Goal: Task Accomplishment & Management: Complete application form

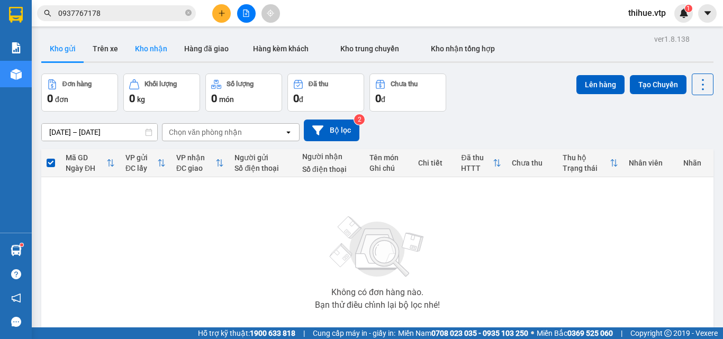
click at [143, 49] on button "Kho nhận" at bounding box center [150, 48] width 49 height 25
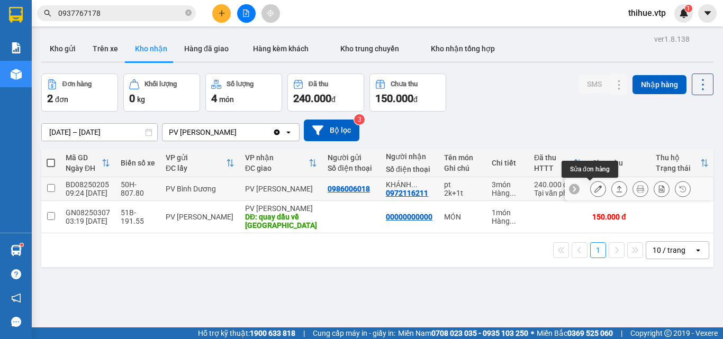
click at [594, 188] on icon at bounding box center [597, 188] width 7 height 7
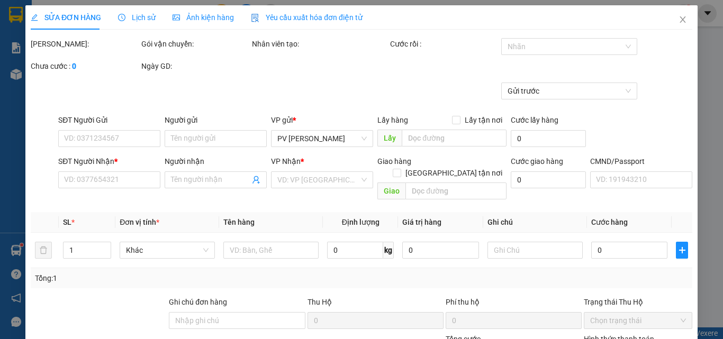
type input "0986006018"
type input "0972116211"
type input "[PERSON_NAME]"
type input "4.940.000"
type input "40.000"
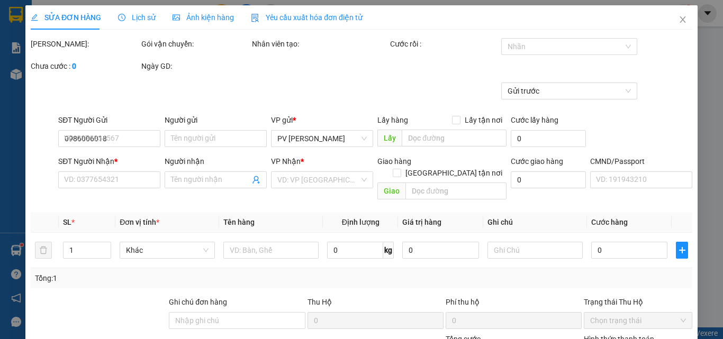
type input "240.000"
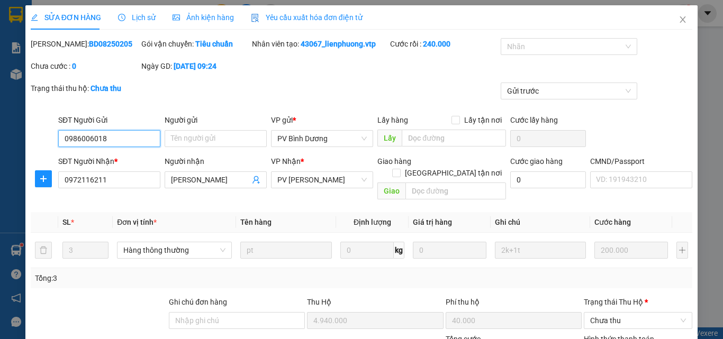
type input "10.000"
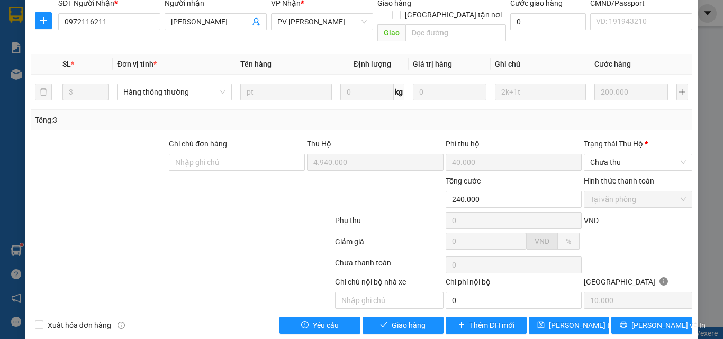
scroll to position [159, 0]
click at [599, 176] on label "Hình thức thanh toán" at bounding box center [618, 180] width 70 height 8
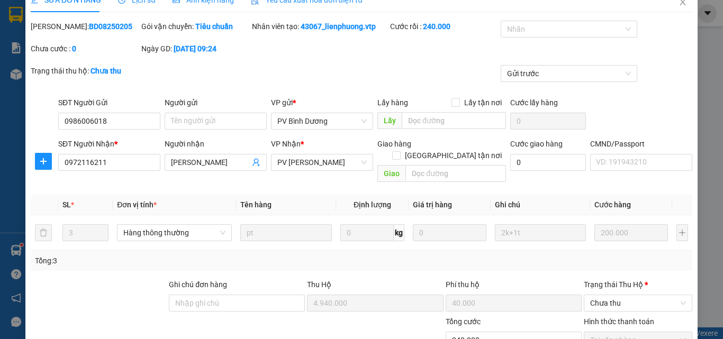
scroll to position [0, 0]
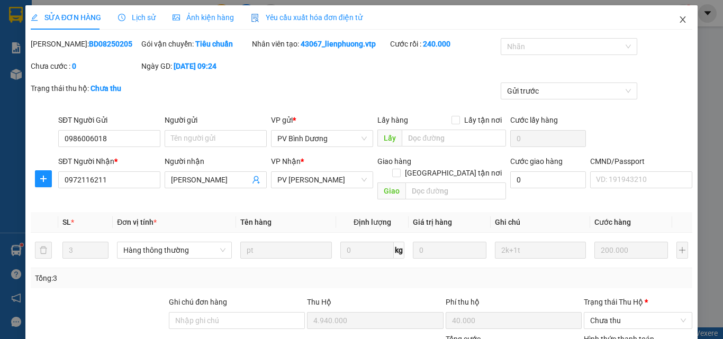
click at [678, 22] on icon "close" at bounding box center [682, 19] width 8 height 8
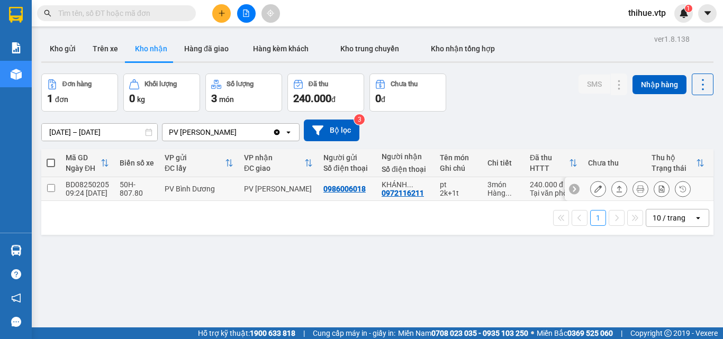
click at [51, 188] on input "checkbox" at bounding box center [51, 188] width 8 height 8
checkbox input "true"
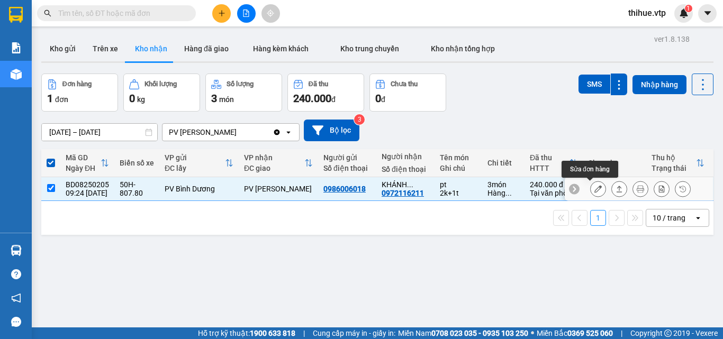
click at [594, 187] on icon at bounding box center [597, 188] width 7 height 7
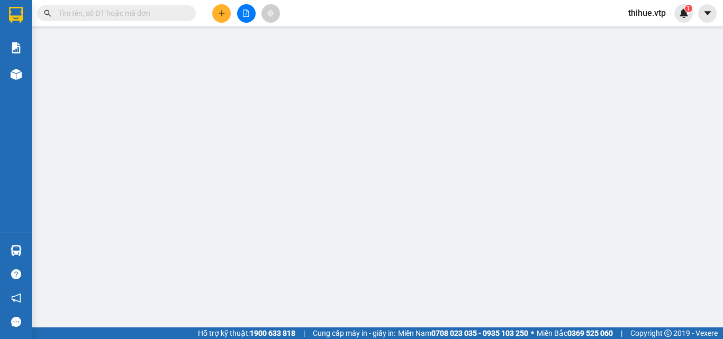
type input "10.000"
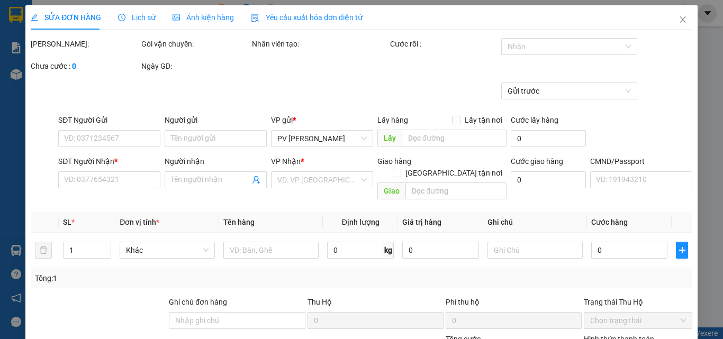
type input "0986006018"
type input "0972116211"
type input "[PERSON_NAME]"
type input "4.940.000"
type input "40.000"
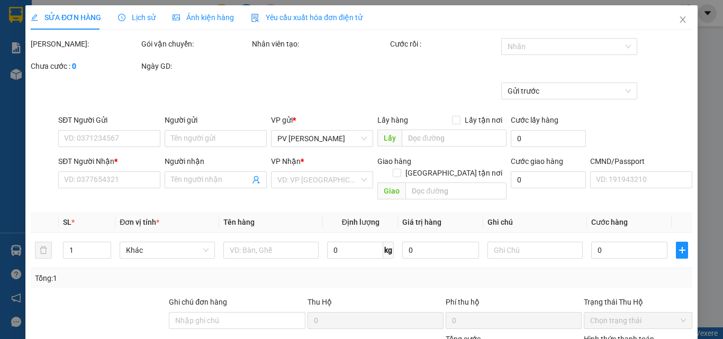
type input "240.000"
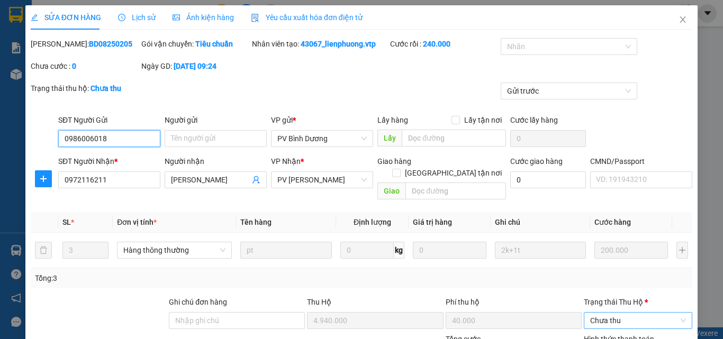
scroll to position [53, 0]
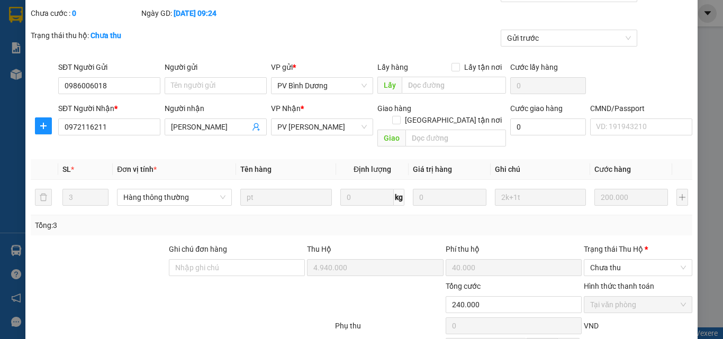
click at [632, 282] on label "Hình thức thanh toán" at bounding box center [618, 286] width 70 height 8
click at [605, 282] on label "Hình thức thanh toán" at bounding box center [618, 286] width 70 height 8
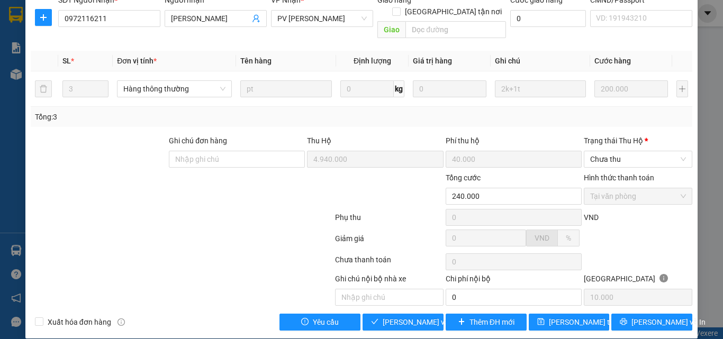
scroll to position [162, 0]
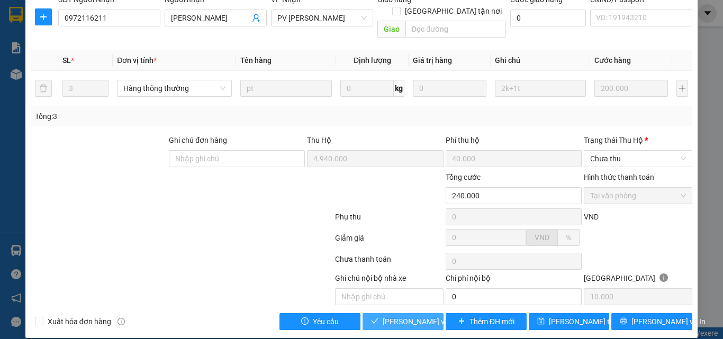
click at [407, 316] on span "[PERSON_NAME] và Giao hàng" at bounding box center [433, 322] width 102 height 12
click at [391, 316] on span "[PERSON_NAME] và Giao hàng" at bounding box center [433, 322] width 102 height 12
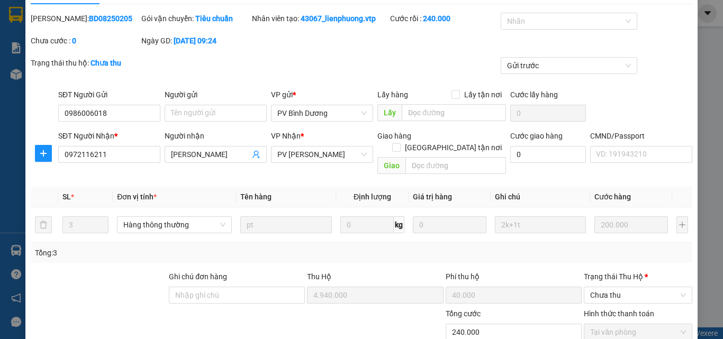
scroll to position [3, 0]
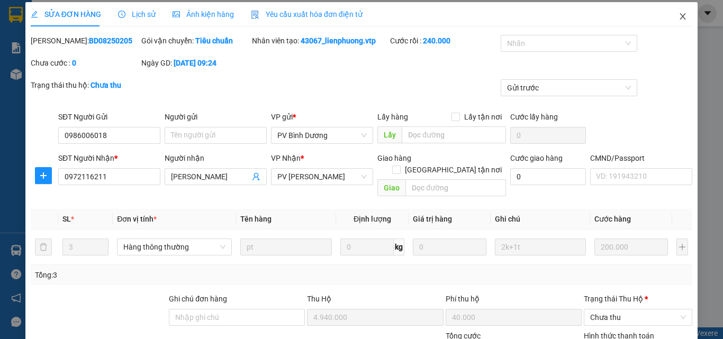
click at [679, 16] on span "Close" at bounding box center [683, 17] width 30 height 30
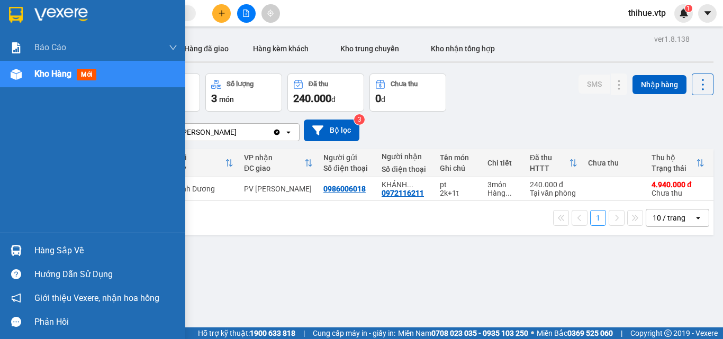
click at [53, 248] on div "Hàng sắp về" at bounding box center [105, 251] width 143 height 16
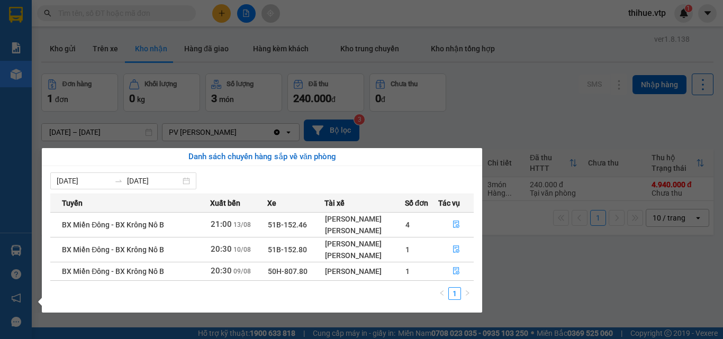
click at [515, 257] on section "Kết quả tìm kiếm ( 0 ) Bộ lọc No Data thihue.vtp 1 Báo cáo BC giao hàng (nhà xe…" at bounding box center [361, 169] width 723 height 339
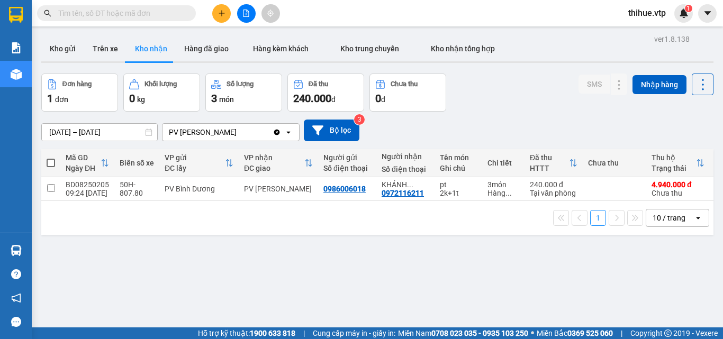
click at [111, 10] on input "text" at bounding box center [120, 13] width 125 height 12
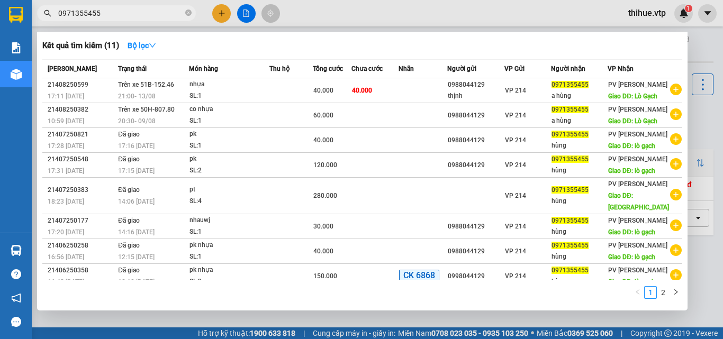
click at [131, 14] on input "0971355455" at bounding box center [120, 13] width 125 height 12
click at [120, 12] on input "0971355455" at bounding box center [120, 13] width 125 height 12
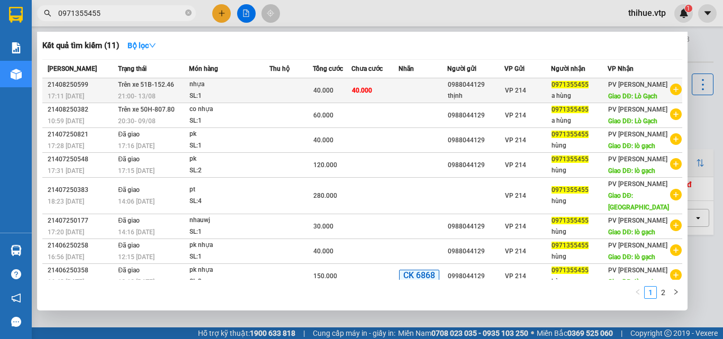
type input "0971355455"
click at [142, 100] on span "21:00 [DATE]" at bounding box center [137, 96] width 38 height 7
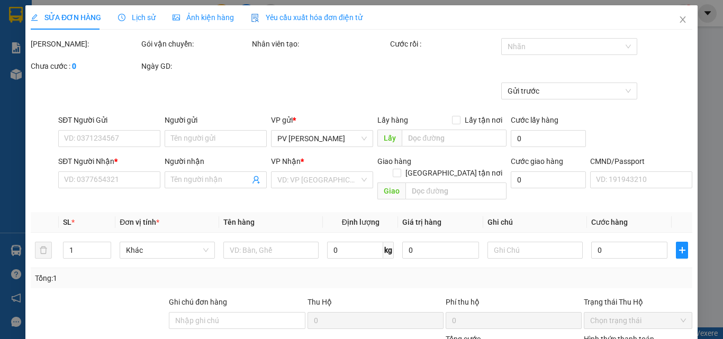
type input "2.000"
type input "0988044129"
type input "thịnh"
type input "0971355455"
type input "a hùng"
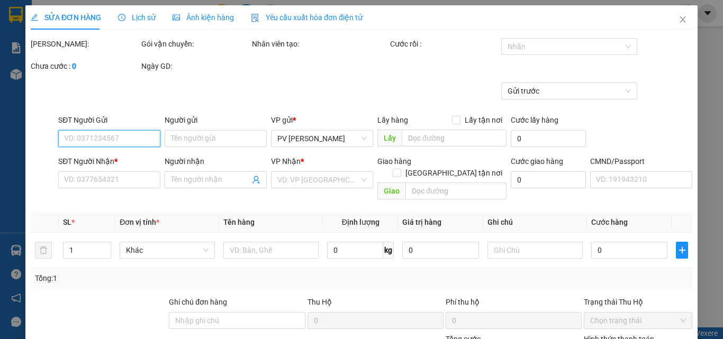
type input "Lò Gạch"
type input "40.000"
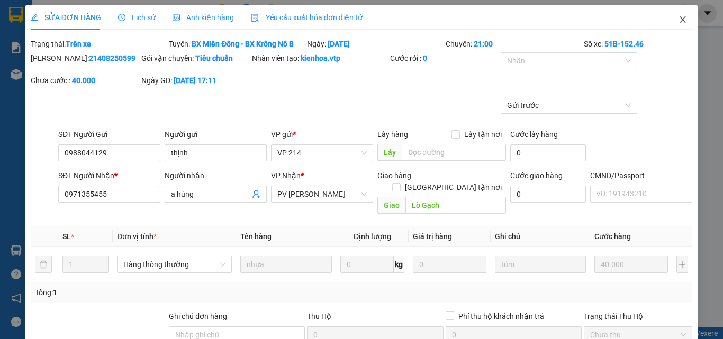
click at [680, 19] on icon "close" at bounding box center [683, 19] width 6 height 6
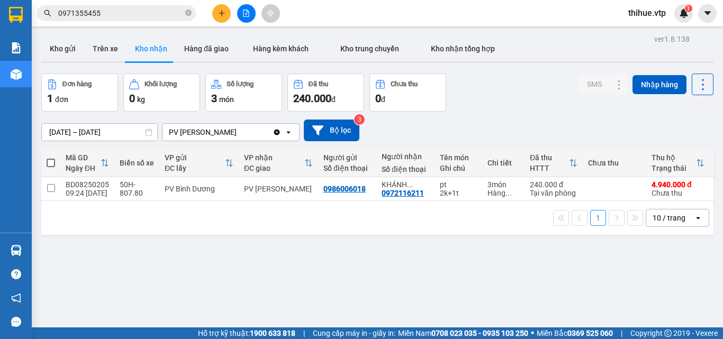
click at [154, 49] on button "Kho nhận" at bounding box center [150, 48] width 49 height 25
click at [145, 47] on button "Kho nhận" at bounding box center [150, 48] width 49 height 25
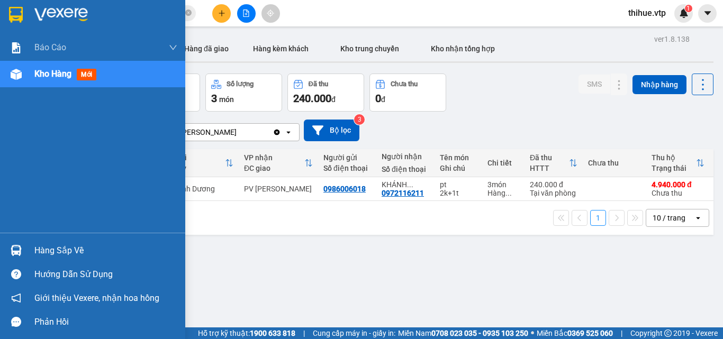
click at [16, 247] on img at bounding box center [16, 250] width 11 height 11
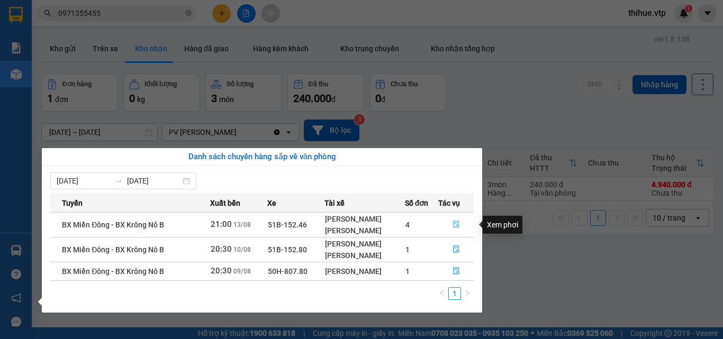
click at [455, 222] on icon "file-done" at bounding box center [455, 224] width 7 height 7
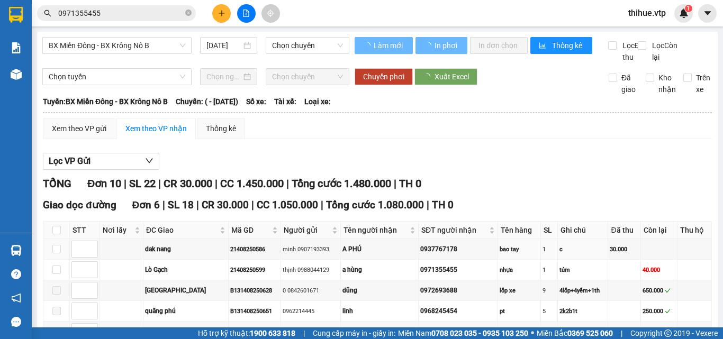
type input "[DATE]"
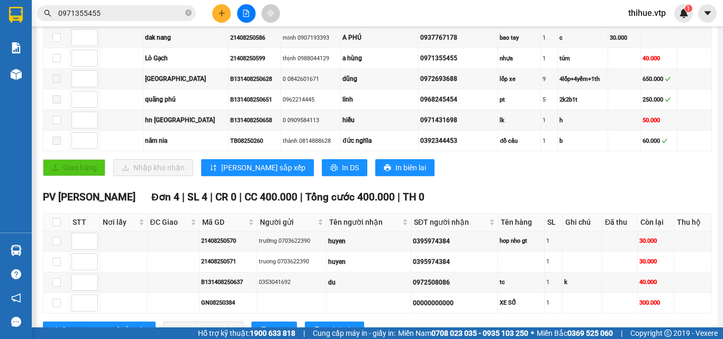
scroll to position [158, 0]
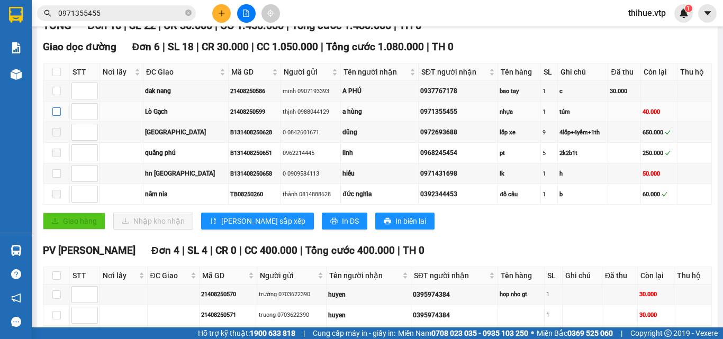
click at [56, 116] on input "checkbox" at bounding box center [56, 111] width 8 height 8
checkbox input "true"
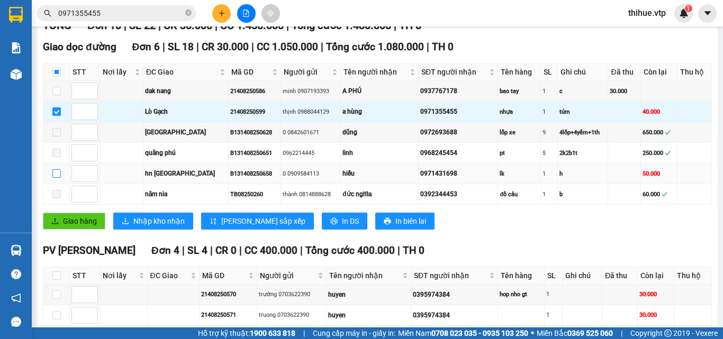
click at [56, 178] on input "checkbox" at bounding box center [56, 173] width 8 height 8
checkbox input "true"
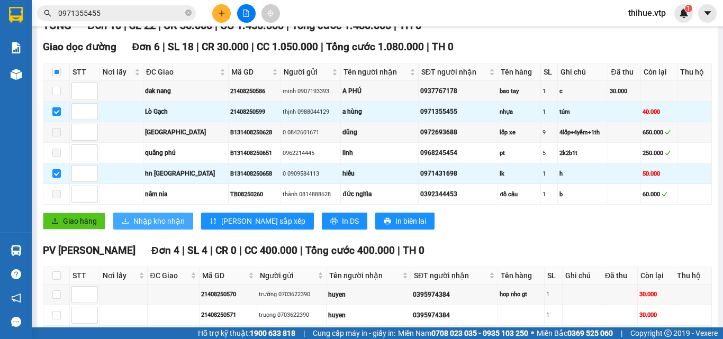
click at [156, 227] on span "Nhập kho nhận" at bounding box center [158, 221] width 51 height 12
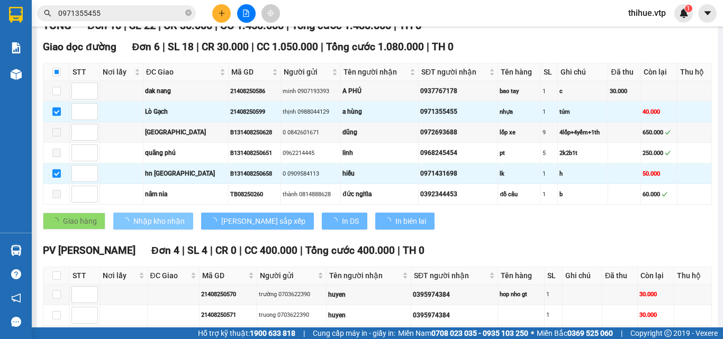
checkbox input "false"
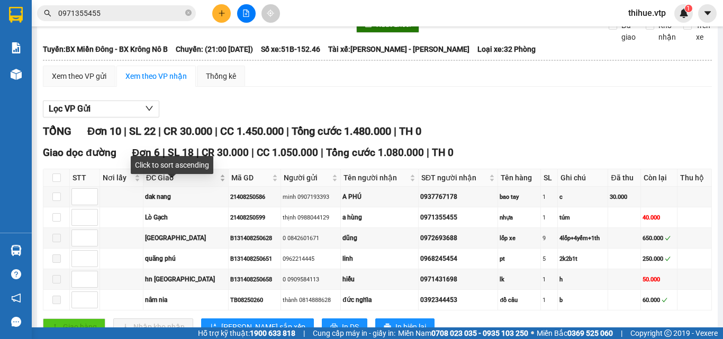
scroll to position [105, 0]
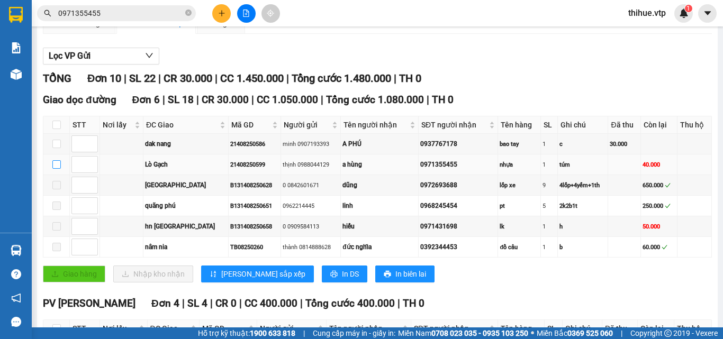
click at [55, 169] on input "checkbox" at bounding box center [56, 164] width 8 height 8
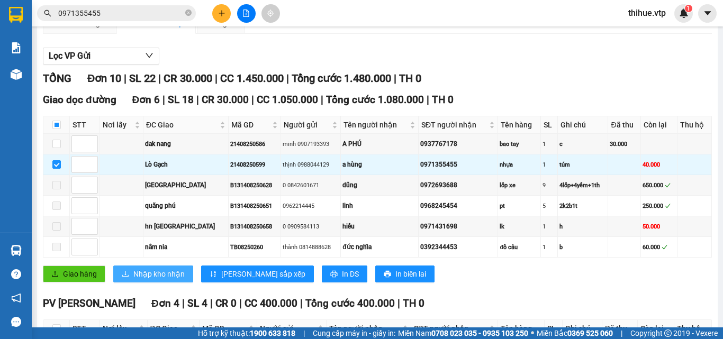
click at [148, 280] on span "Nhập kho nhận" at bounding box center [158, 274] width 51 height 12
checkbox input "false"
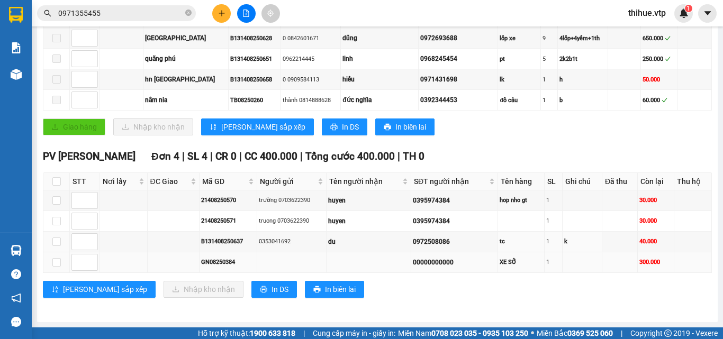
scroll to position [264, 0]
click at [56, 243] on input "checkbox" at bounding box center [56, 241] width 8 height 8
checkbox input "true"
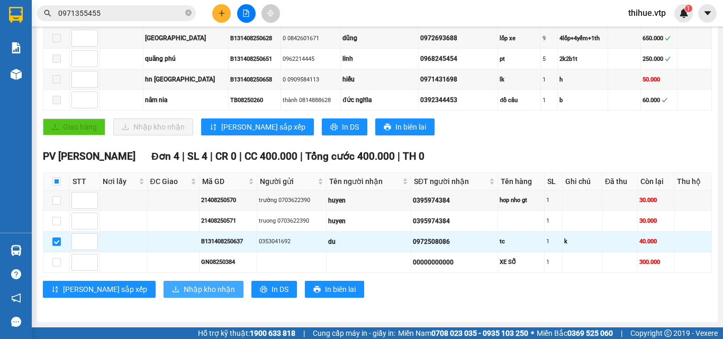
click at [184, 290] on span "Nhập kho nhận" at bounding box center [209, 290] width 51 height 12
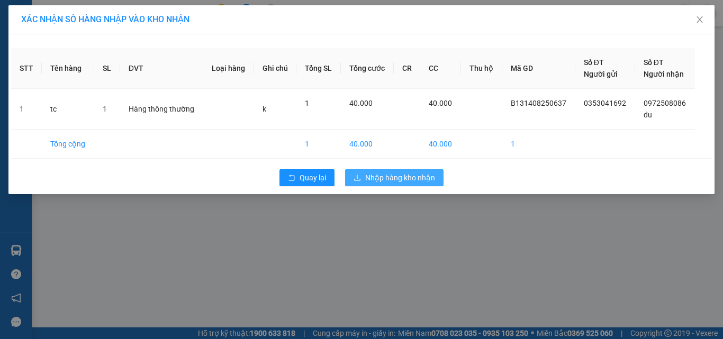
click at [410, 178] on span "Nhập hàng kho nhận" at bounding box center [400, 178] width 70 height 12
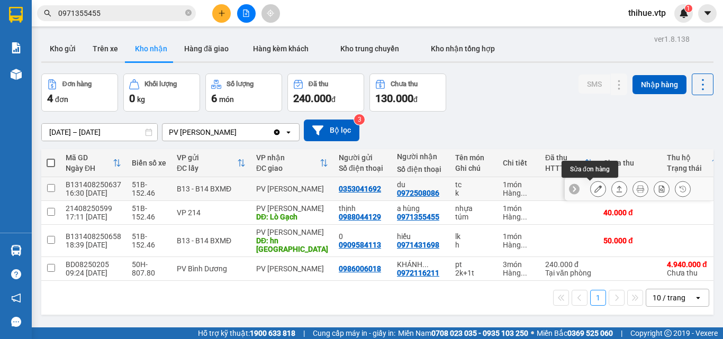
click at [590, 190] on button at bounding box center [597, 189] width 15 height 19
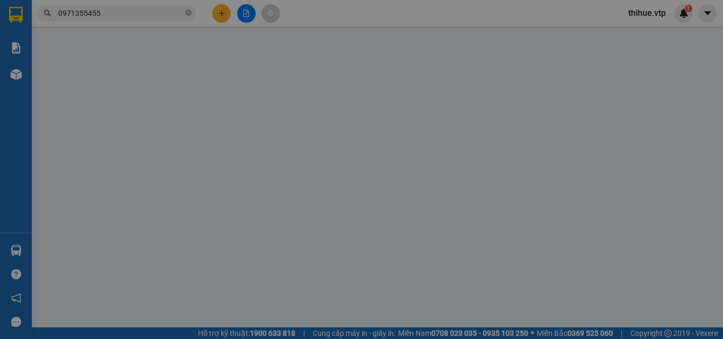
type input "0353041692"
type input "0972508086"
type input "du"
type input "40.000"
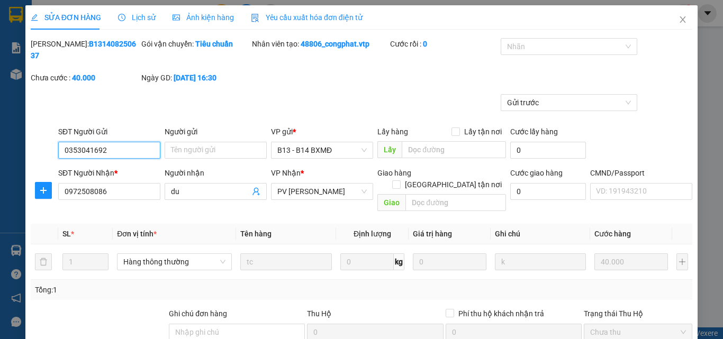
type input "2.000"
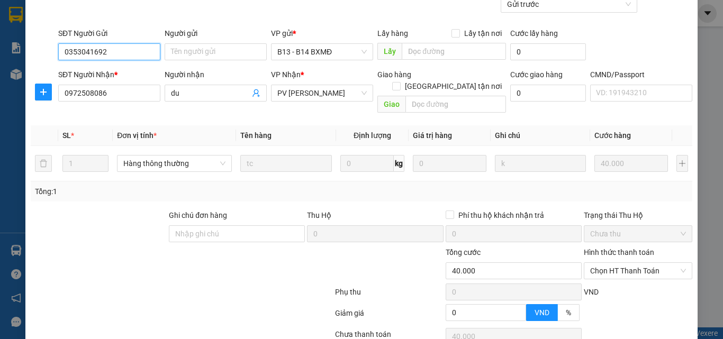
scroll to position [106, 0]
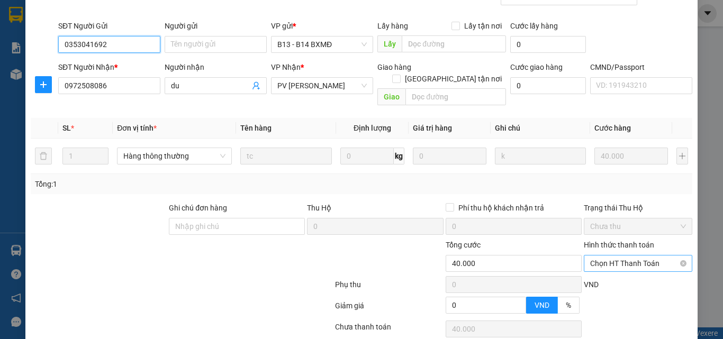
click at [633, 255] on span "Chọn HT Thanh Toán" at bounding box center [638, 263] width 96 height 16
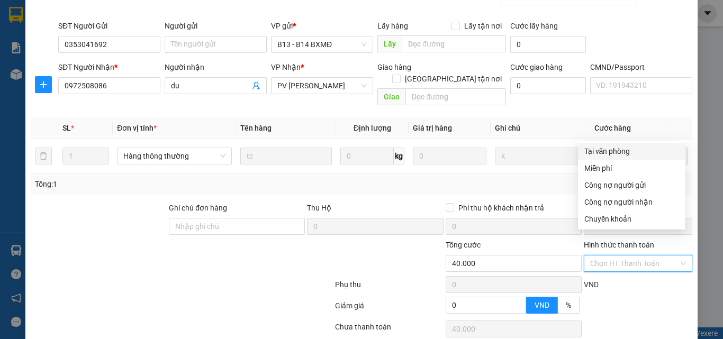
click at [623, 151] on div "Tại văn phòng" at bounding box center [631, 151] width 95 height 12
type input "0"
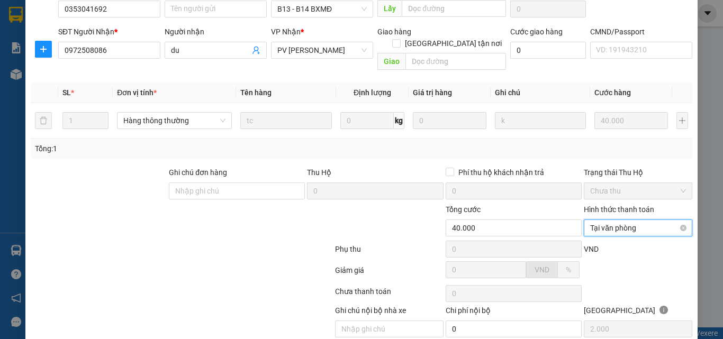
scroll to position [162, 0]
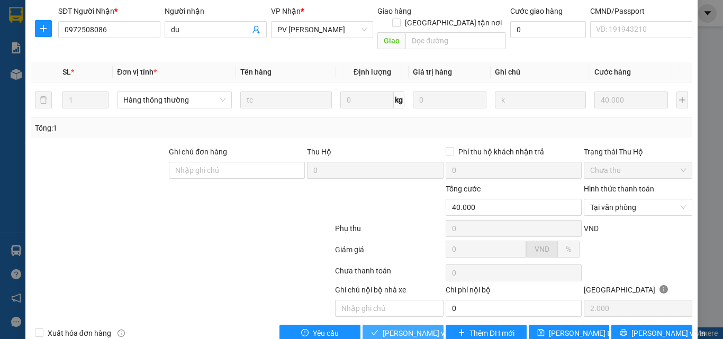
click at [404, 327] on span "[PERSON_NAME] và Giao hàng" at bounding box center [433, 333] width 102 height 12
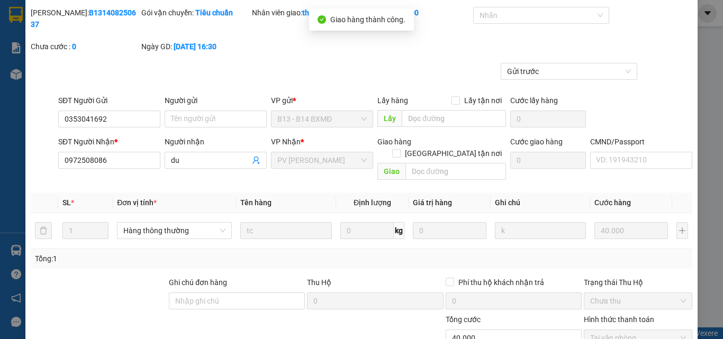
scroll to position [3, 0]
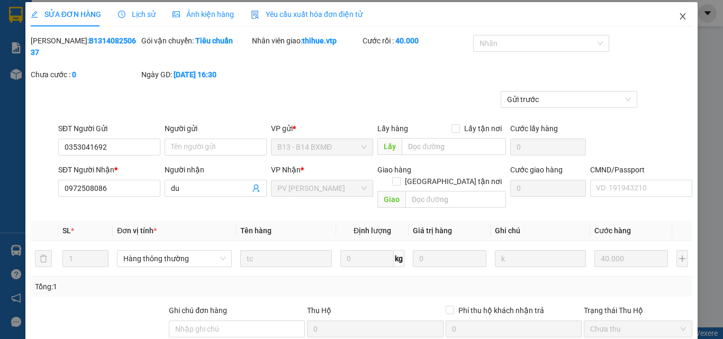
click at [680, 20] on icon "close" at bounding box center [683, 16] width 6 height 6
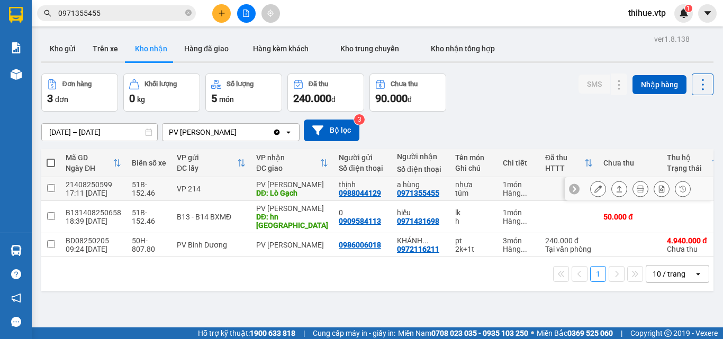
click at [52, 187] on input "checkbox" at bounding box center [51, 188] width 8 height 8
checkbox input "true"
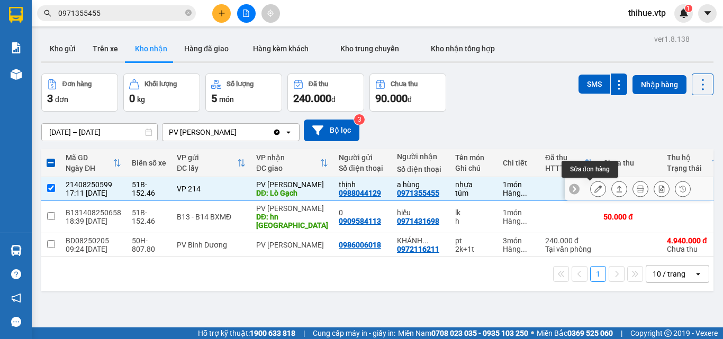
click at [594, 189] on icon at bounding box center [597, 188] width 7 height 7
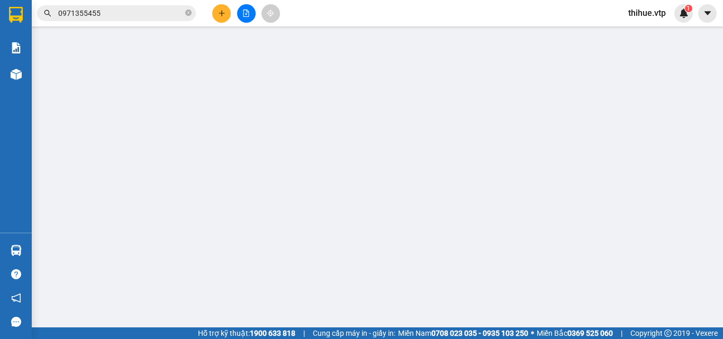
type input "2.000"
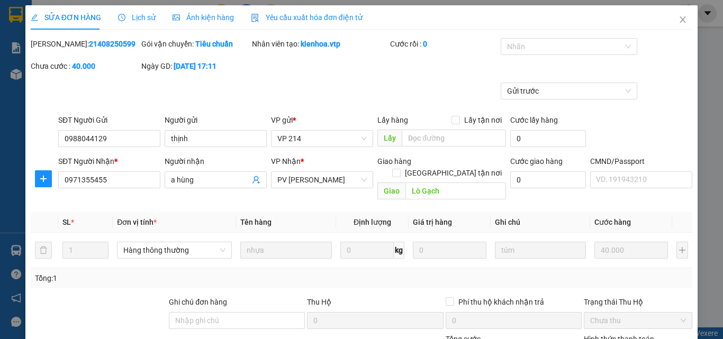
type input "0988044129"
type input "thịnh"
type input "0971355455"
type input "a hùng"
type input "Lò Gạch"
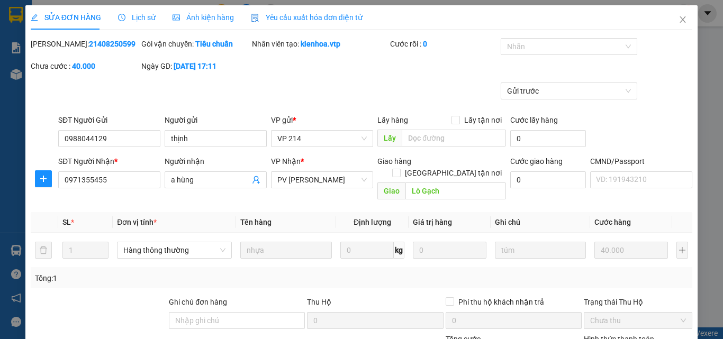
type input "40.000"
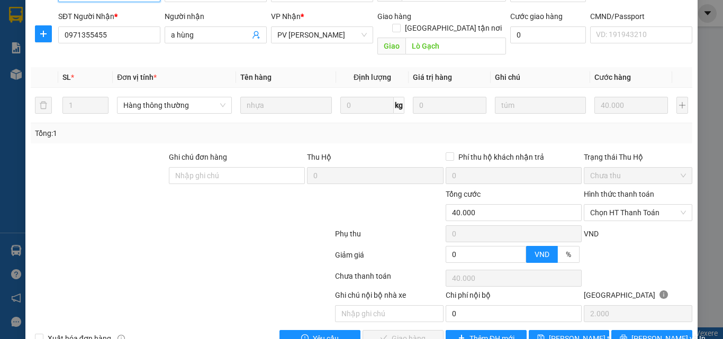
scroll to position [159, 0]
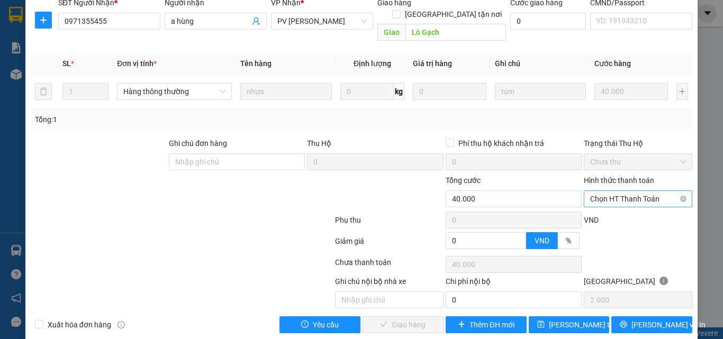
click at [619, 191] on span "Chọn HT Thanh Toán" at bounding box center [638, 199] width 96 height 16
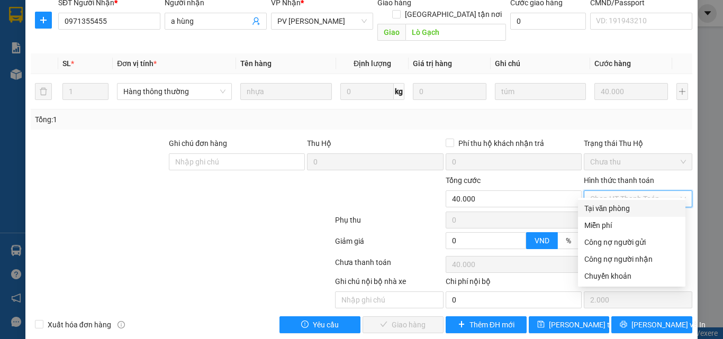
click at [605, 211] on div "Tại văn phòng" at bounding box center [631, 209] width 95 height 12
type input "0"
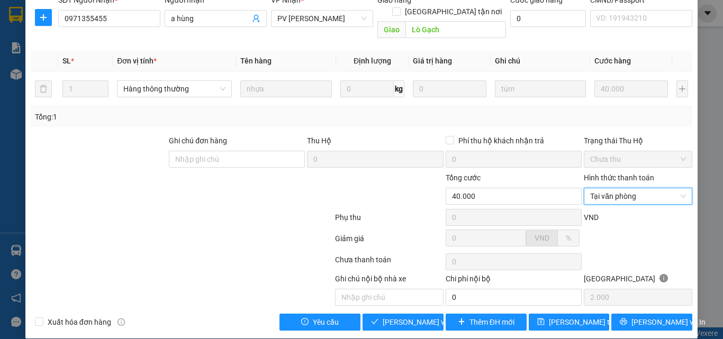
scroll to position [162, 0]
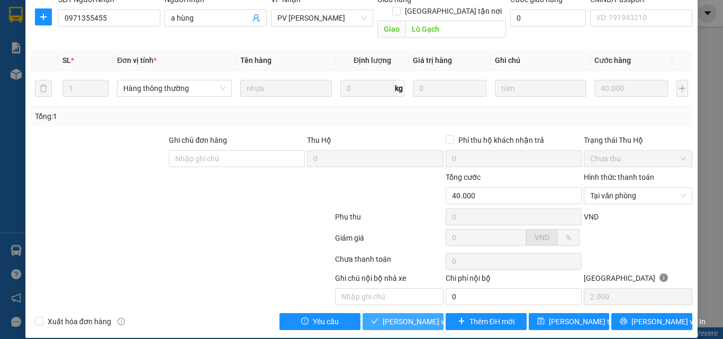
click at [390, 316] on span "[PERSON_NAME] và Giao hàng" at bounding box center [433, 322] width 102 height 12
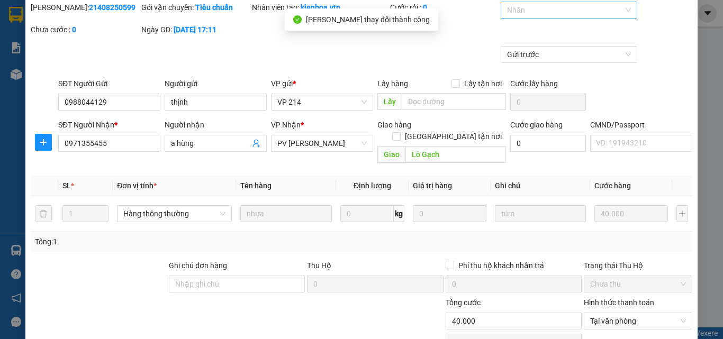
scroll to position [3, 0]
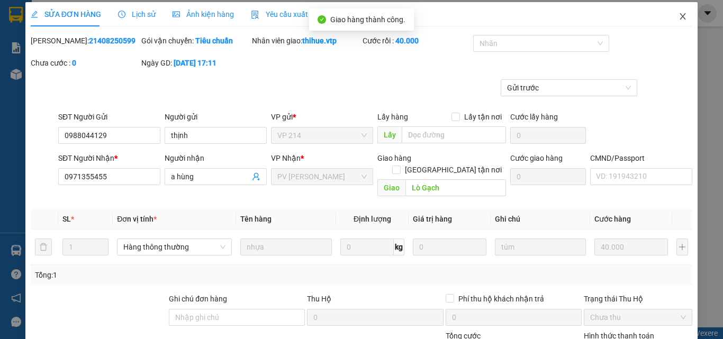
click at [678, 16] on icon "close" at bounding box center [682, 16] width 8 height 8
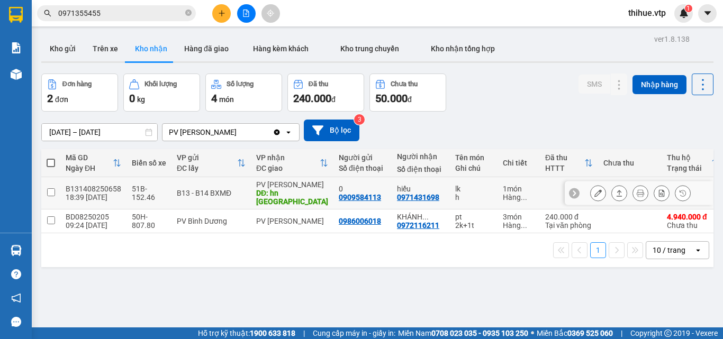
click at [51, 188] on input "checkbox" at bounding box center [51, 192] width 8 height 8
checkbox input "true"
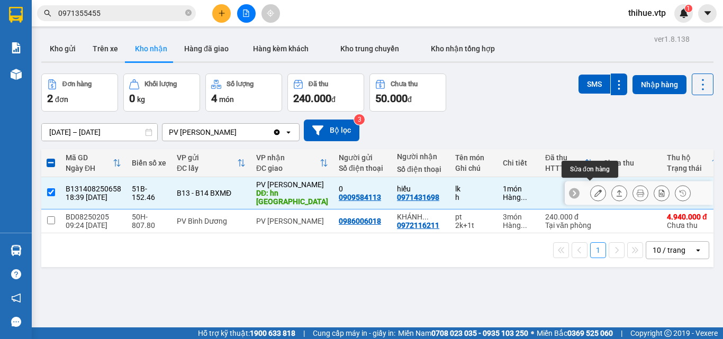
click at [594, 189] on icon at bounding box center [597, 192] width 7 height 7
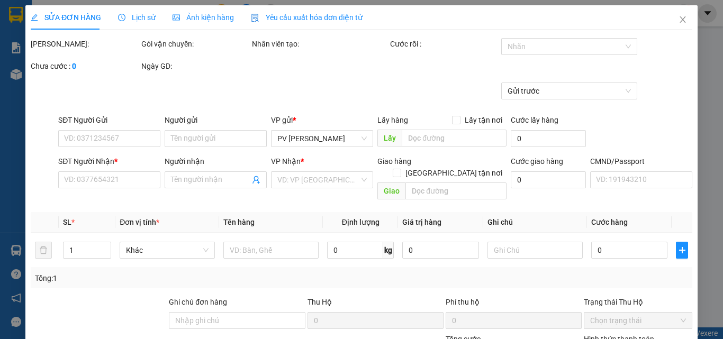
type input "2.500"
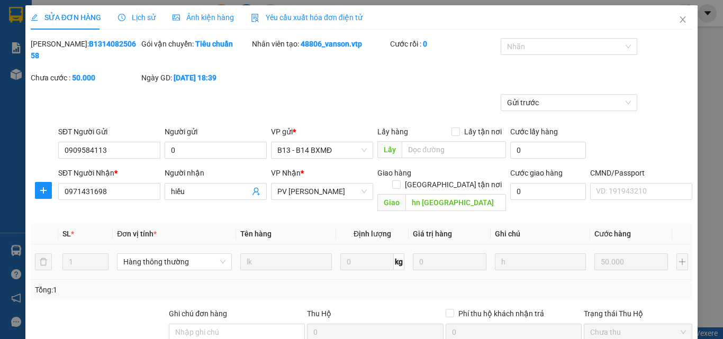
type input "0909584113"
type input "0"
type input "0971431698"
type input "hiếu"
type input "hn [GEOGRAPHIC_DATA]"
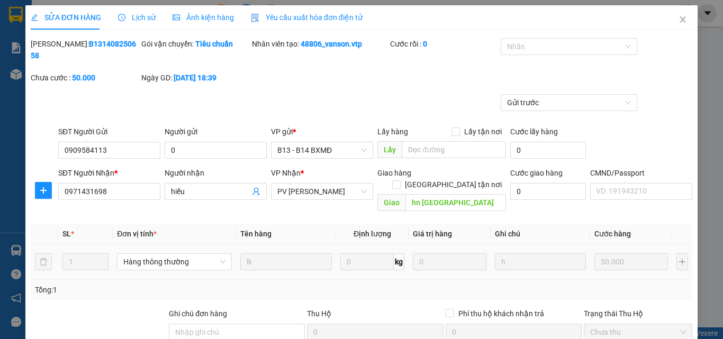
type input "50.000"
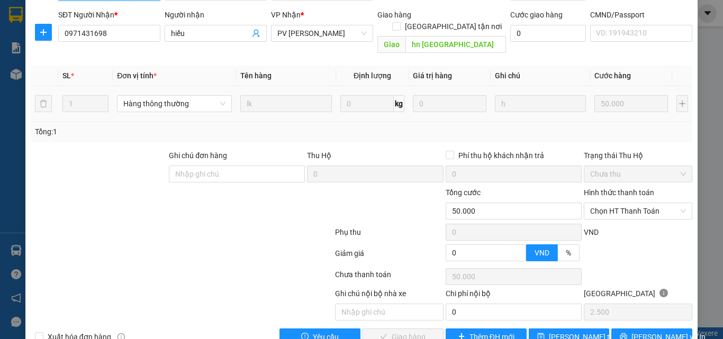
scroll to position [159, 0]
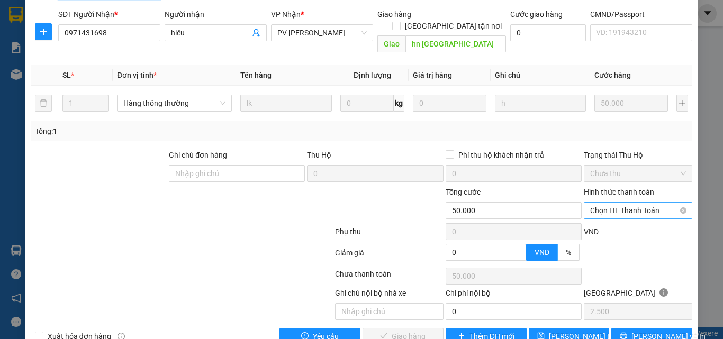
click at [613, 203] on span "Chọn HT Thanh Toán" at bounding box center [638, 211] width 96 height 16
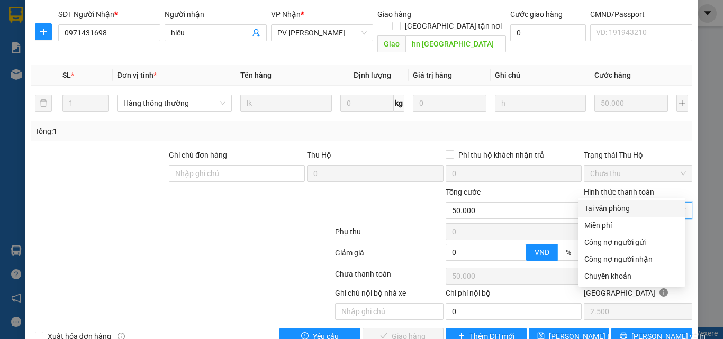
click at [611, 207] on div "Tại văn phòng" at bounding box center [631, 209] width 95 height 12
type input "0"
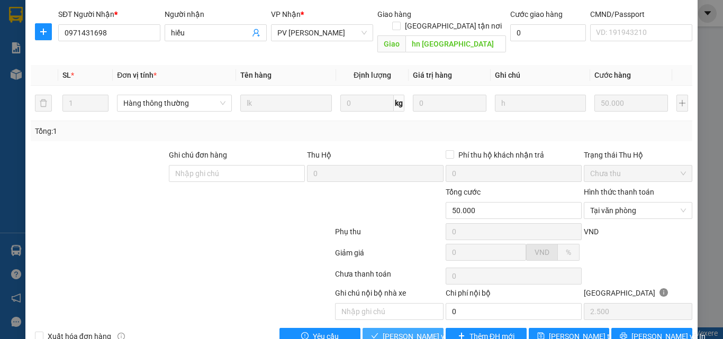
click at [408, 331] on span "[PERSON_NAME] và Giao hàng" at bounding box center [433, 337] width 102 height 12
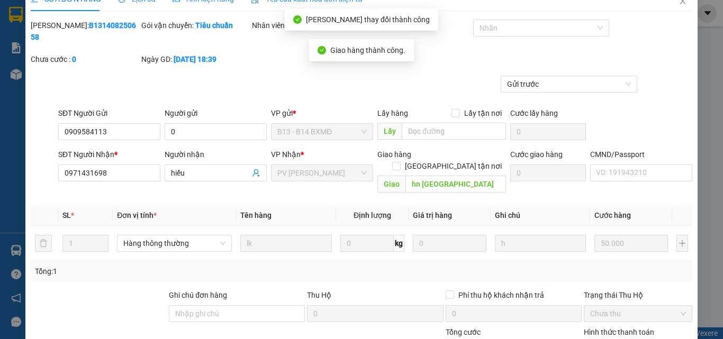
scroll to position [0, 0]
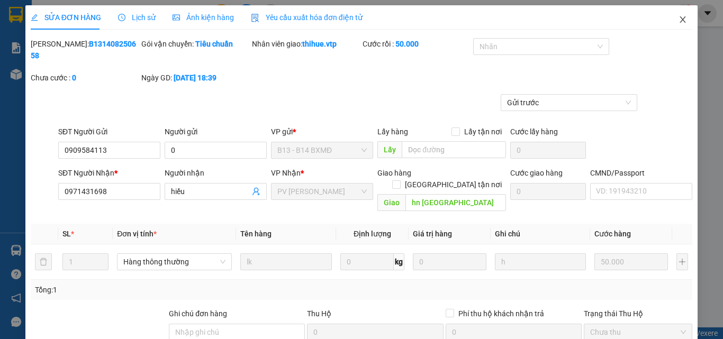
click at [678, 19] on icon "close" at bounding box center [682, 19] width 8 height 8
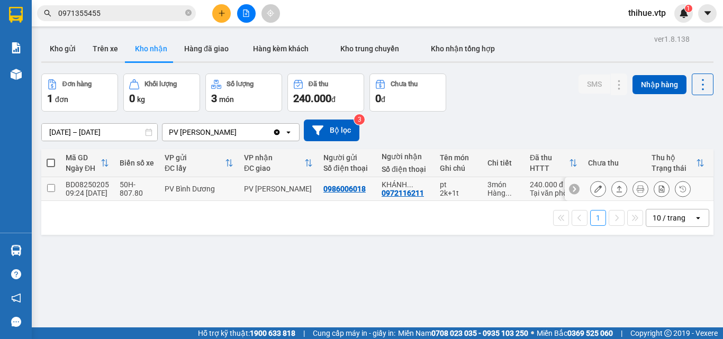
click at [50, 187] on input "checkbox" at bounding box center [51, 188] width 8 height 8
checkbox input "true"
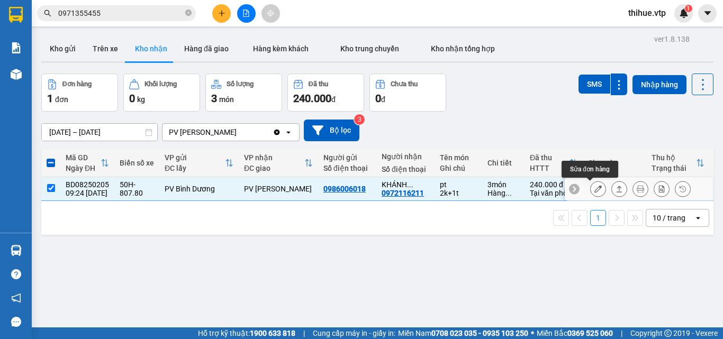
click at [594, 187] on icon at bounding box center [597, 188] width 7 height 7
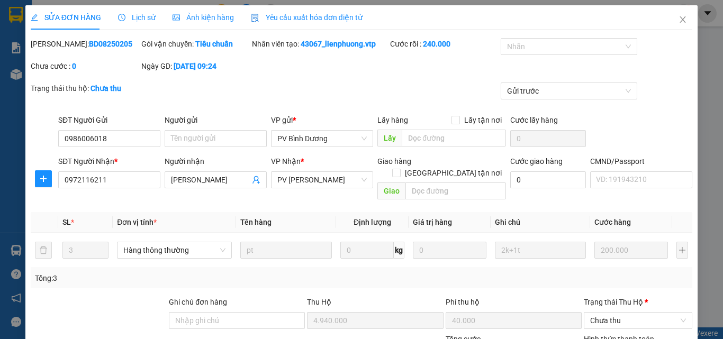
type input "0986006018"
type input "0972116211"
type input "[PERSON_NAME]"
type input "4.940.000"
type input "40.000"
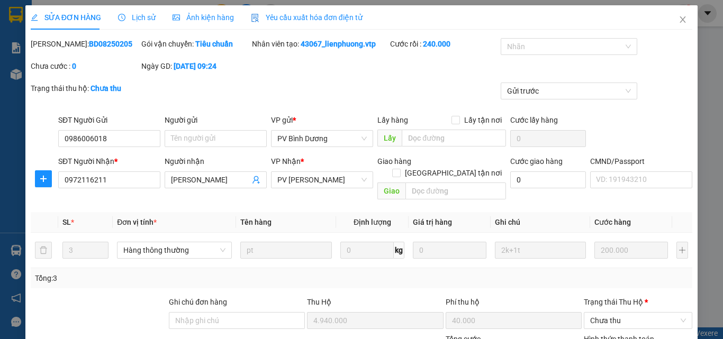
type input "240.000"
type input "10.000"
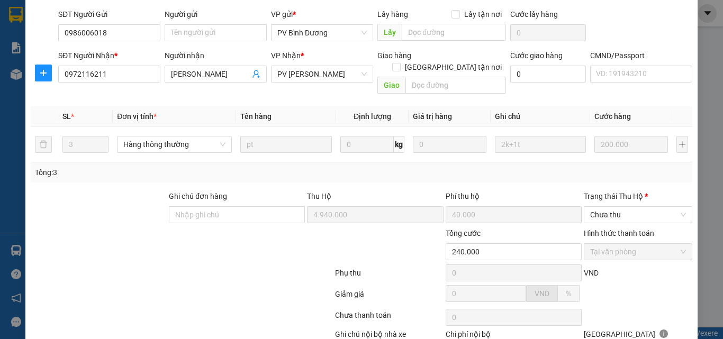
click at [613, 229] on label "Hình thức thanh toán" at bounding box center [618, 233] width 70 height 8
click at [593, 229] on label "Hình thức thanh toán" at bounding box center [618, 233] width 70 height 8
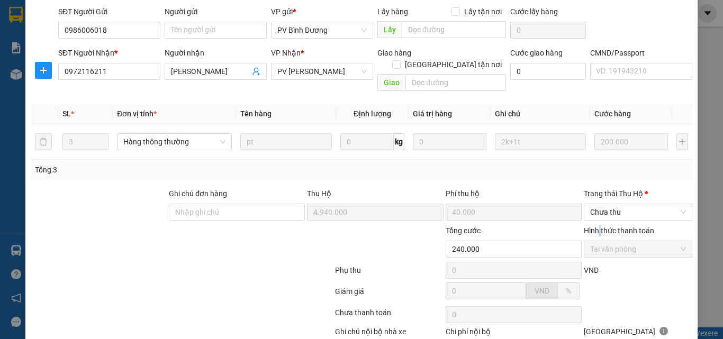
scroll to position [56, 0]
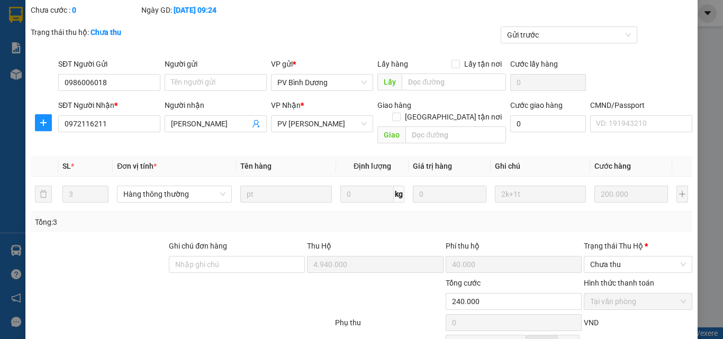
click at [627, 279] on label "Hình thức thanh toán" at bounding box center [618, 283] width 70 height 8
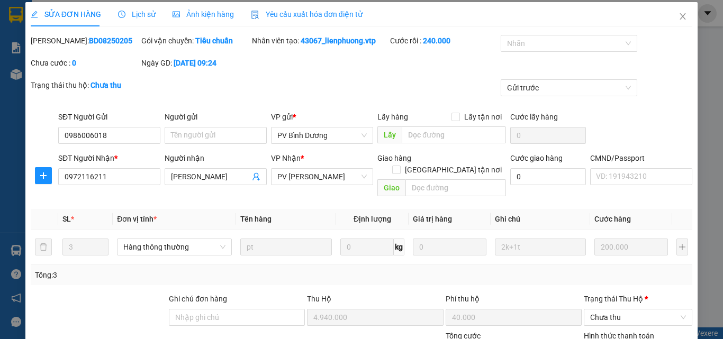
scroll to position [0, 0]
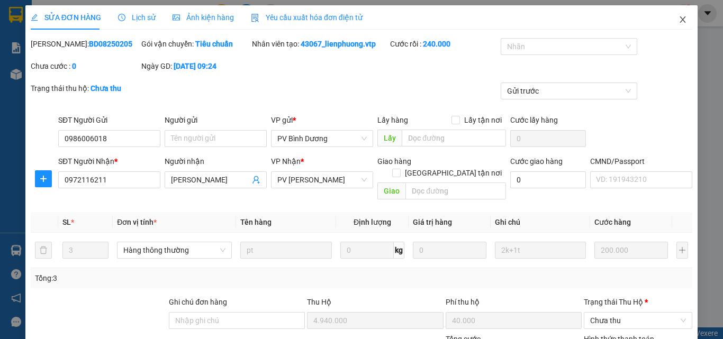
click at [678, 20] on icon "close" at bounding box center [682, 19] width 8 height 8
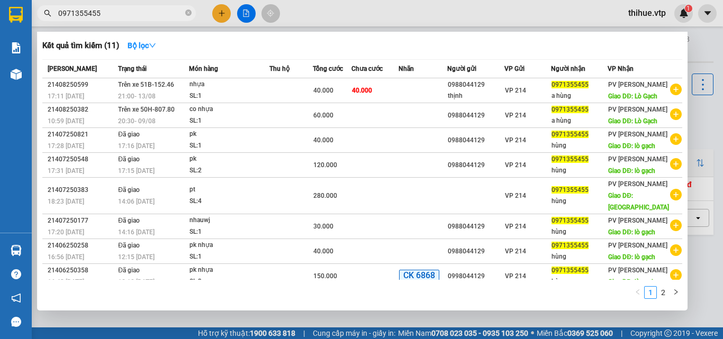
click at [125, 11] on input "0971355455" at bounding box center [120, 13] width 125 height 12
click at [150, 25] on div at bounding box center [361, 169] width 723 height 339
click at [158, 15] on input "0971355455" at bounding box center [120, 13] width 125 height 12
type input "0"
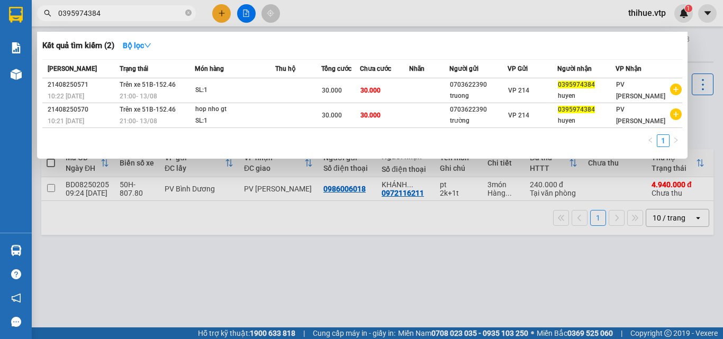
click at [706, 124] on div at bounding box center [361, 169] width 723 height 339
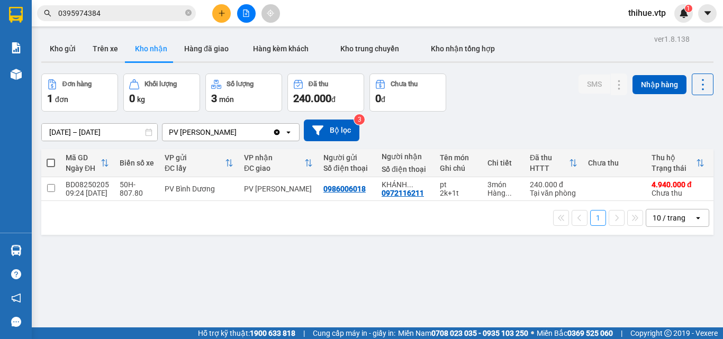
click at [150, 50] on button "Kho nhận" at bounding box center [150, 48] width 49 height 25
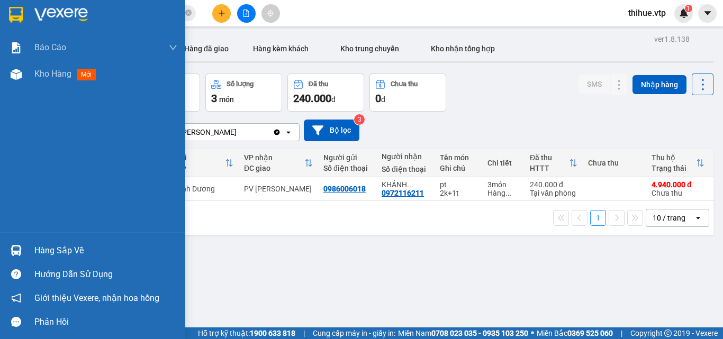
click at [14, 246] on img at bounding box center [16, 250] width 11 height 11
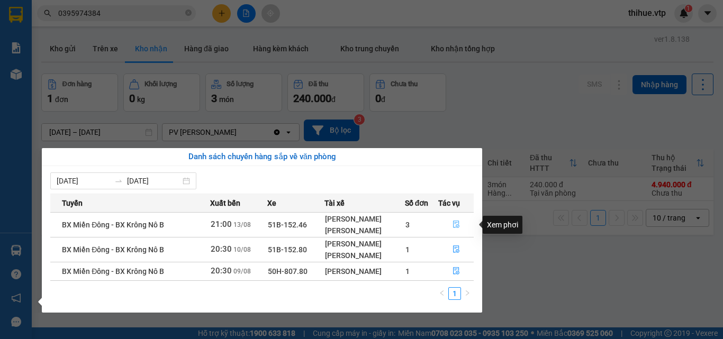
click at [455, 223] on icon "file-done" at bounding box center [456, 224] width 6 height 7
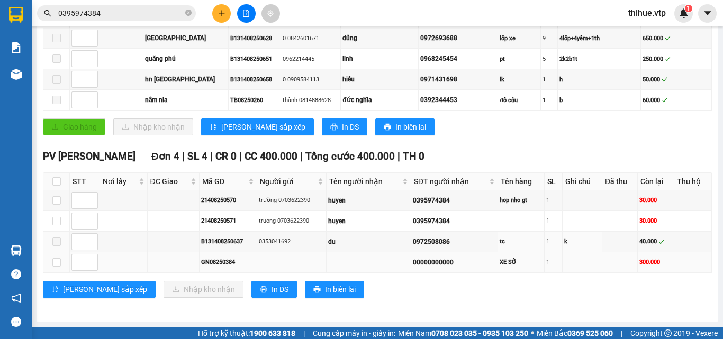
scroll to position [264, 0]
click at [114, 15] on input "0395974384" at bounding box center [120, 13] width 125 height 12
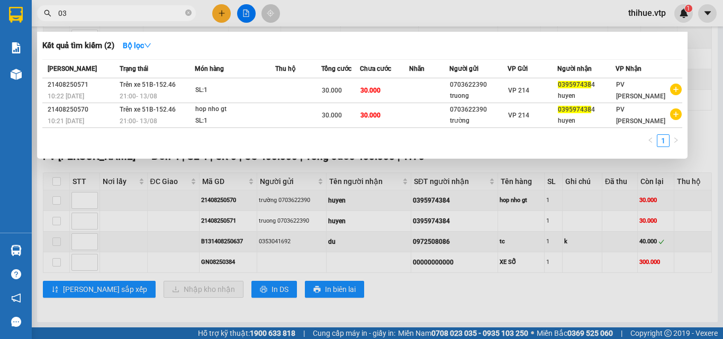
type input "0"
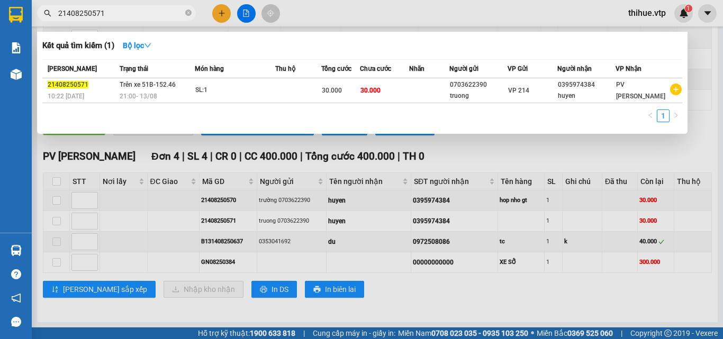
type input "21408250571"
click at [56, 221] on div at bounding box center [361, 169] width 723 height 339
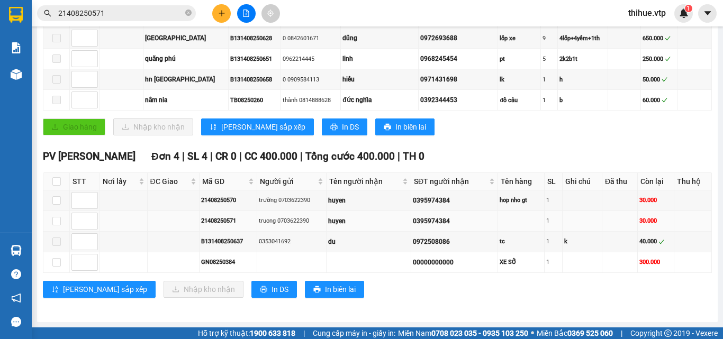
click at [451, 221] on div "0395974384" at bounding box center [454, 221] width 83 height 10
click at [56, 220] on input "checkbox" at bounding box center [56, 221] width 8 height 8
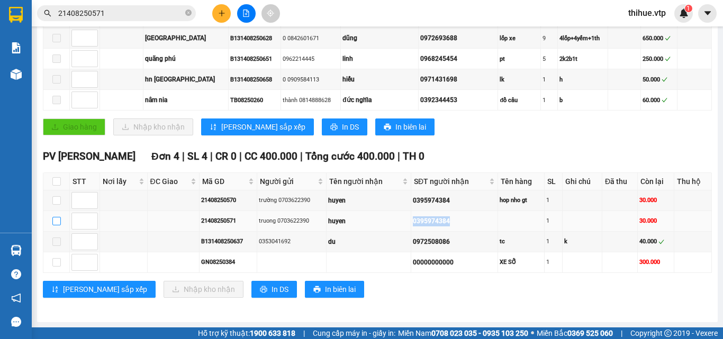
checkbox input "true"
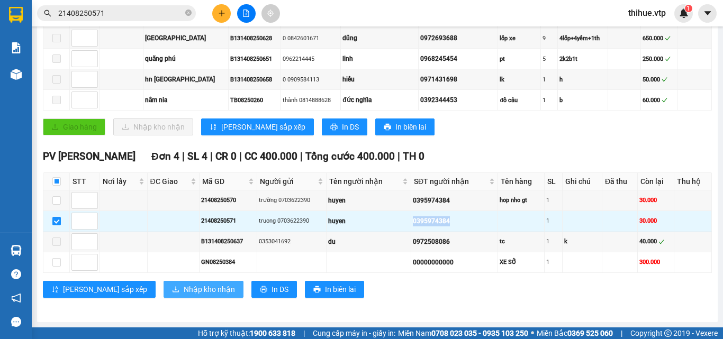
click at [184, 286] on span "Nhập kho nhận" at bounding box center [209, 290] width 51 height 12
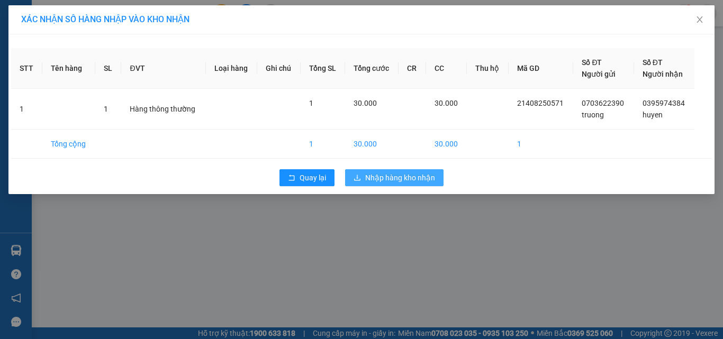
click at [401, 178] on span "Nhập hàng kho nhận" at bounding box center [400, 178] width 70 height 12
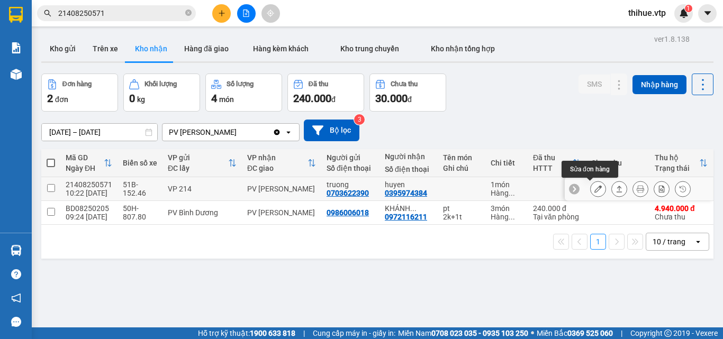
click at [594, 191] on icon at bounding box center [597, 188] width 7 height 7
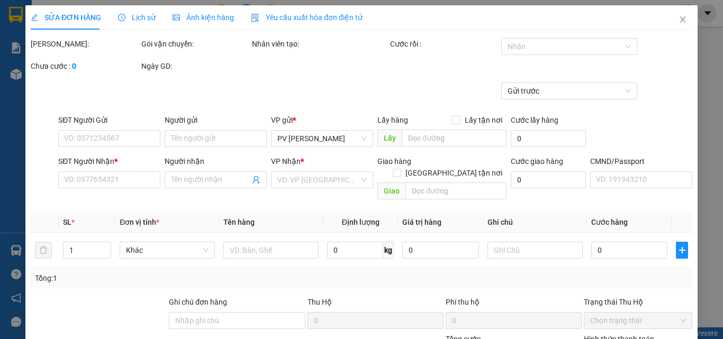
type input "0703622390"
type input "truong"
type input "0395974384"
type input "huyen"
type input "30.000"
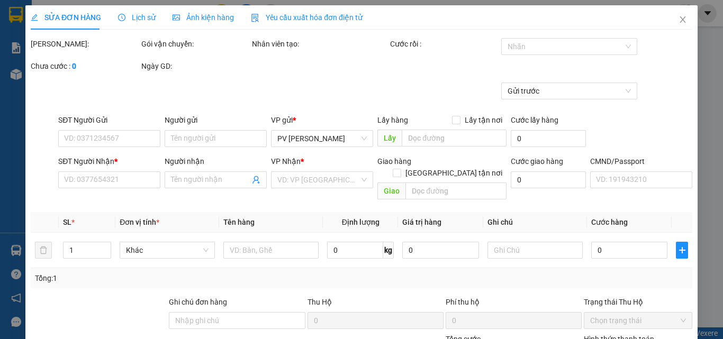
type input "30.000"
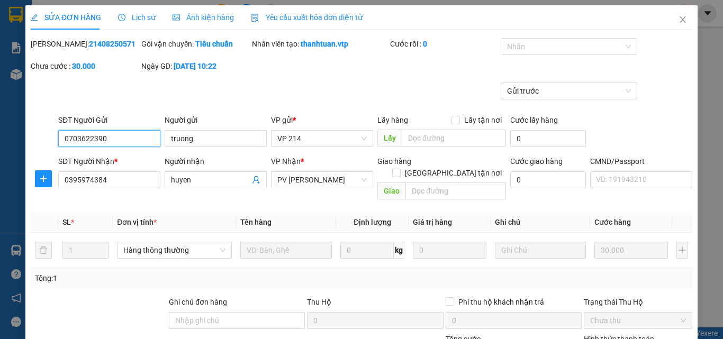
type input "1.500"
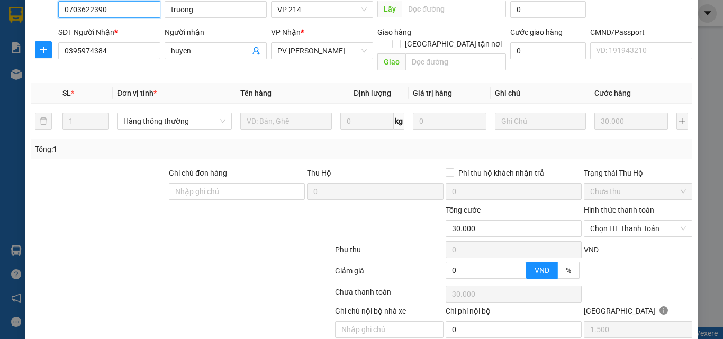
scroll to position [159, 0]
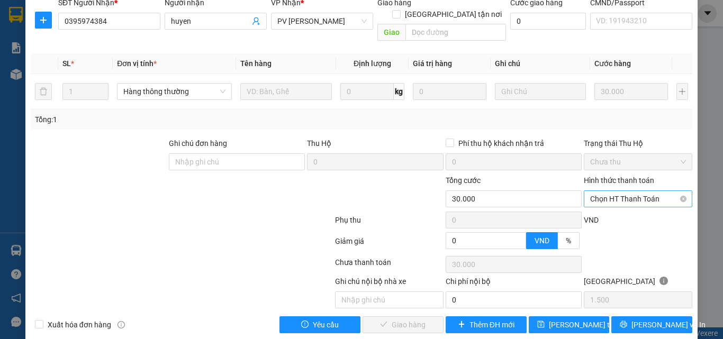
click at [618, 191] on span "Chọn HT Thanh Toán" at bounding box center [638, 199] width 96 height 16
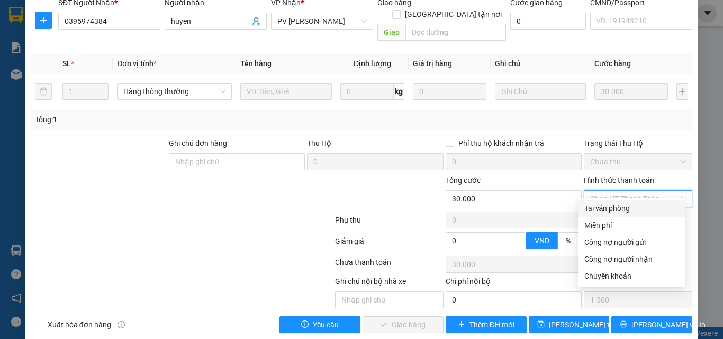
click at [613, 206] on div "Tại văn phòng" at bounding box center [631, 209] width 95 height 12
type input "0"
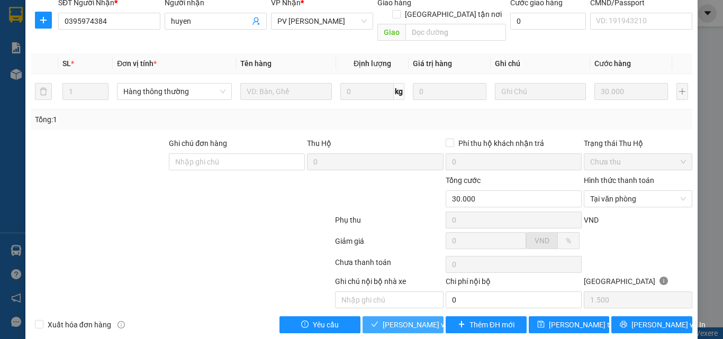
click at [391, 319] on span "[PERSON_NAME] và Giao hàng" at bounding box center [433, 325] width 102 height 12
